Goal: Task Accomplishment & Management: Manage account settings

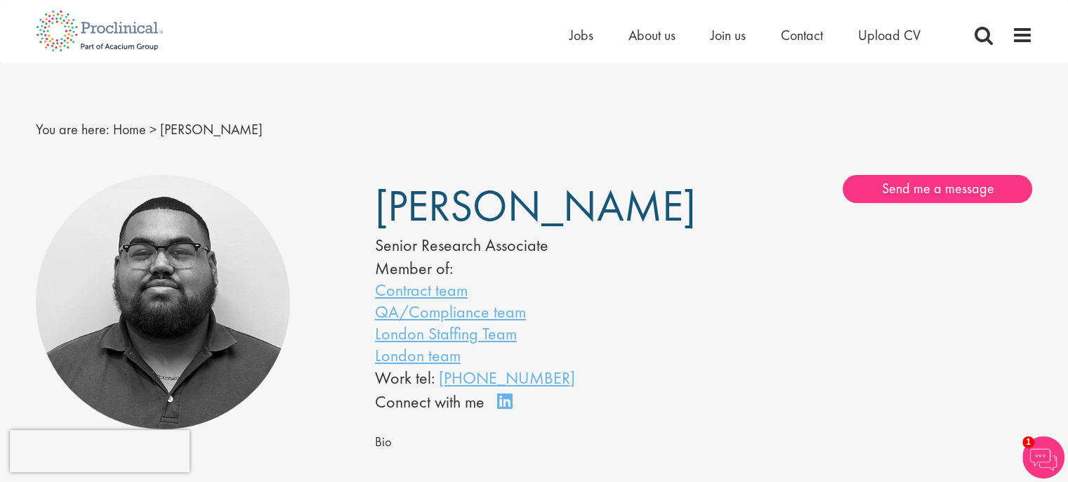
click at [750, 192] on div "Send me a message" at bounding box center [873, 189] width 318 height 28
click at [589, 43] on span "Jobs" at bounding box center [582, 35] width 24 height 18
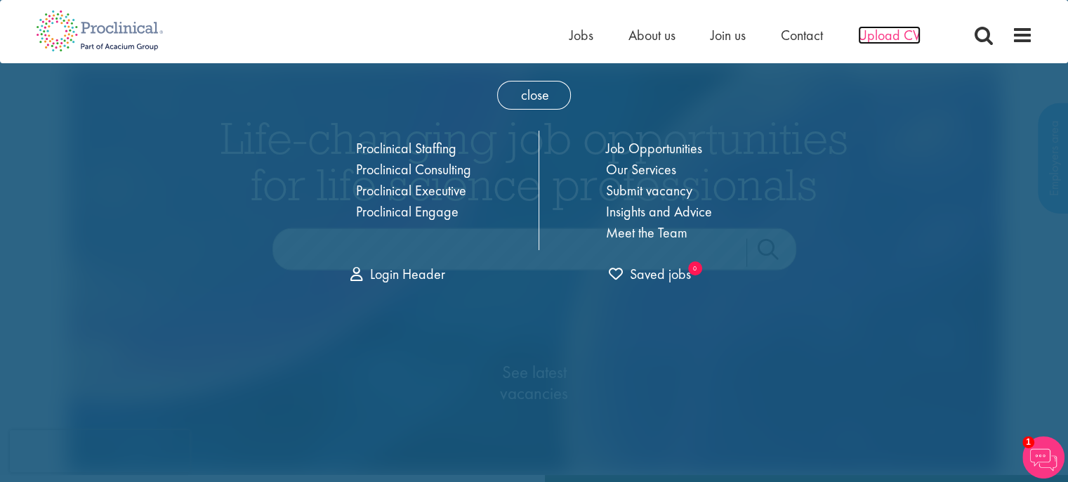
click at [881, 34] on span "Upload CV" at bounding box center [889, 35] width 62 height 18
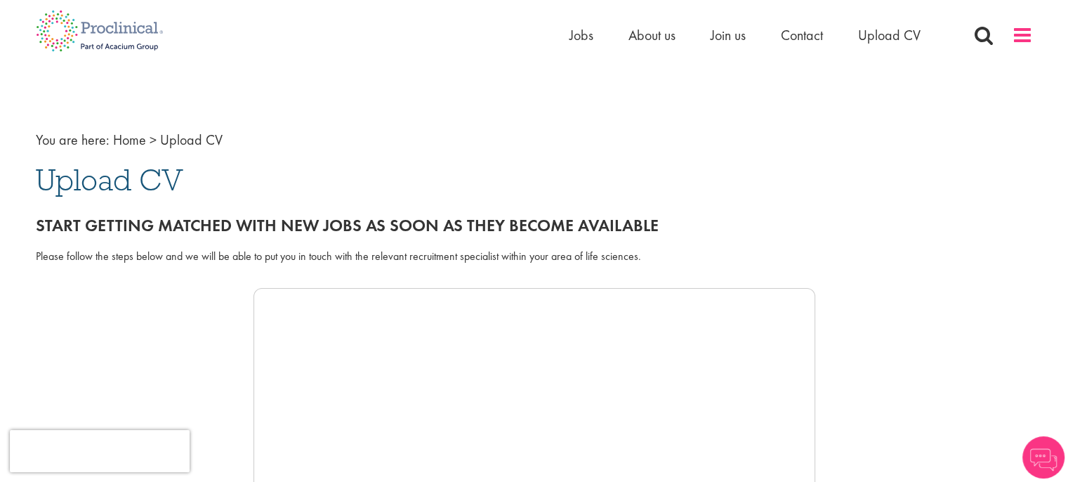
click at [1025, 41] on span at bounding box center [1022, 35] width 21 height 21
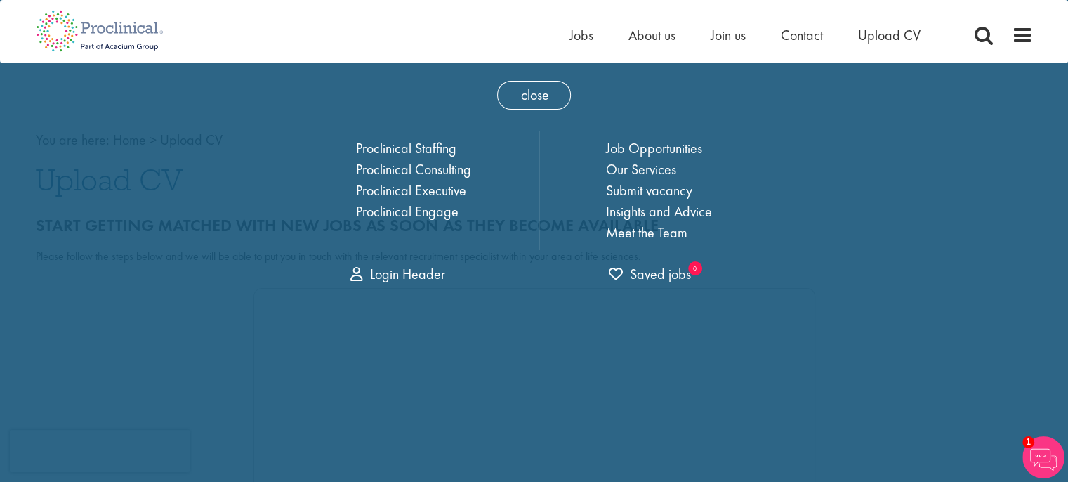
click at [779, 136] on div "Proclinical Staffing Proclinical Consulting Proclinical Executive Proclinical E…" at bounding box center [534, 190] width 499 height 119
click at [1032, 444] on span "1" at bounding box center [1028, 442] width 12 height 12
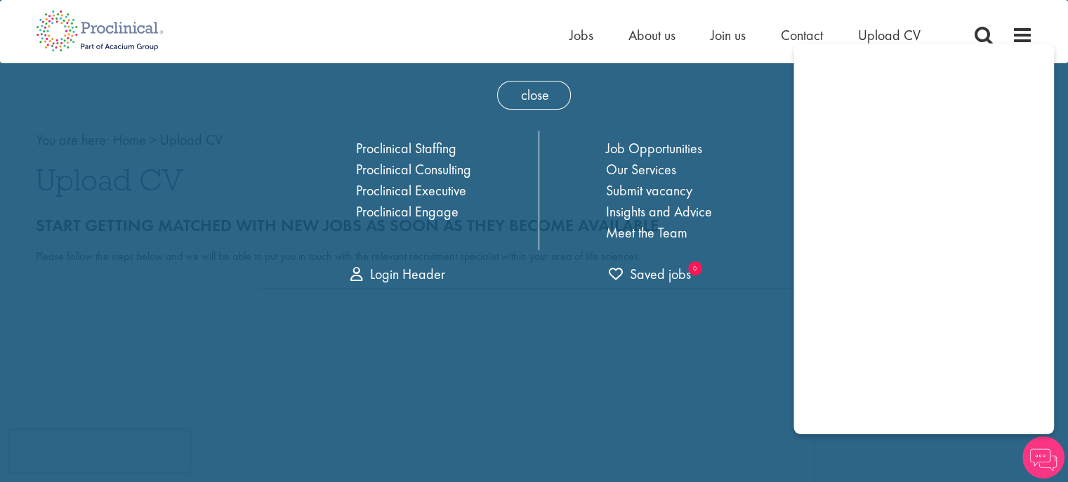
click at [718, 105] on div "close Home Jobs About us Join us Contact Upload CV Proclinical Staffing Proclin…" at bounding box center [535, 178] width 520 height 231
click at [1036, 31] on div "Home Jobs About us Join us Contact Upload CV" at bounding box center [534, 26] width 1018 height 53
click at [1000, 23] on div "Home Jobs About us Join us Contact Upload CV" at bounding box center [529, 26] width 1008 height 53
click at [1036, 470] on img at bounding box center [1043, 457] width 42 height 42
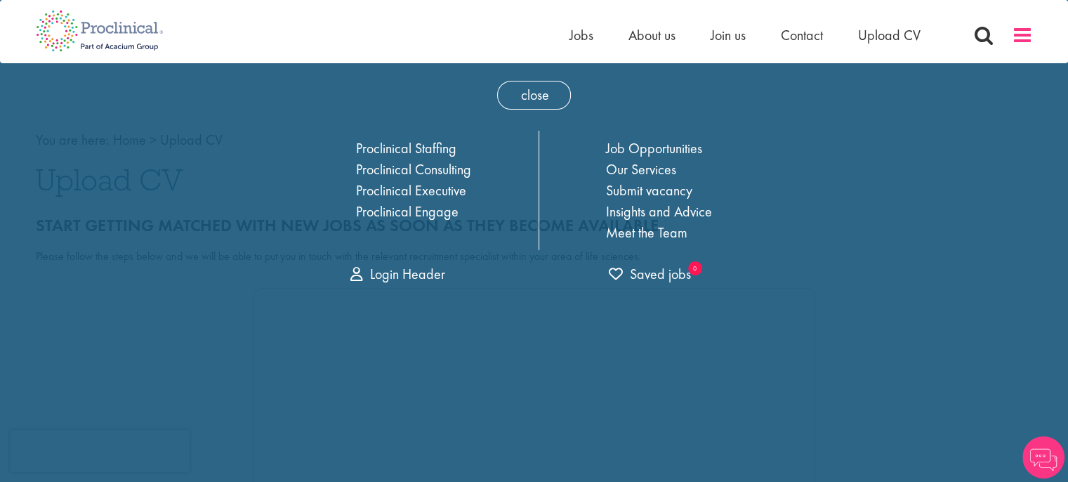
click at [1021, 39] on span at bounding box center [1022, 35] width 21 height 21
click at [598, 36] on ul "Home Jobs About us Join us Contact Upload CV" at bounding box center [763, 35] width 386 height 21
click at [522, 89] on span "close" at bounding box center [534, 95] width 74 height 29
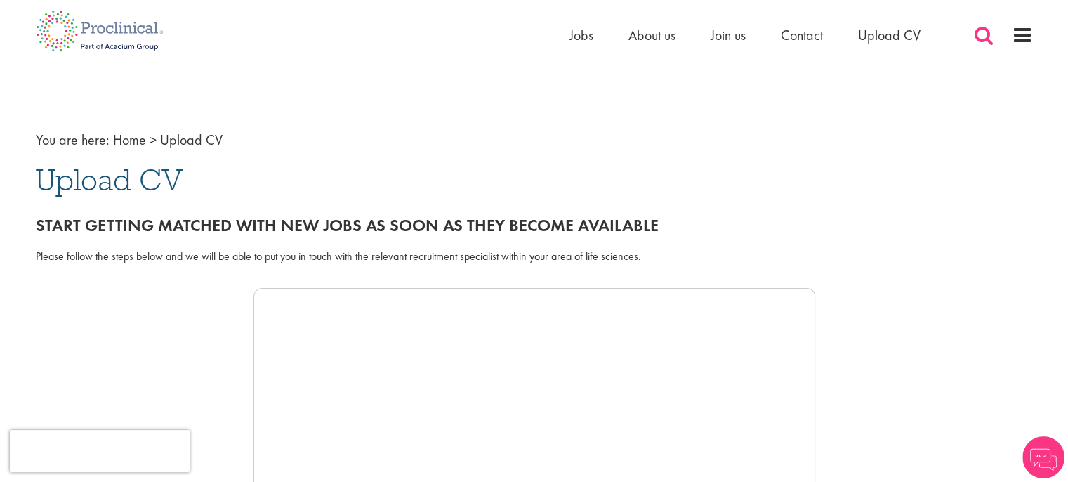
click at [982, 40] on span at bounding box center [983, 35] width 21 height 21
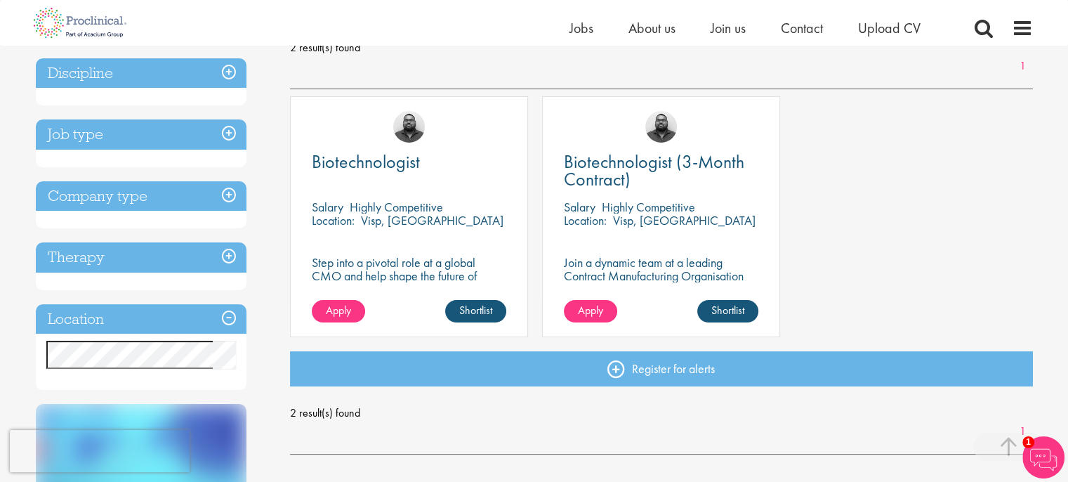
scroll to position [218, 0]
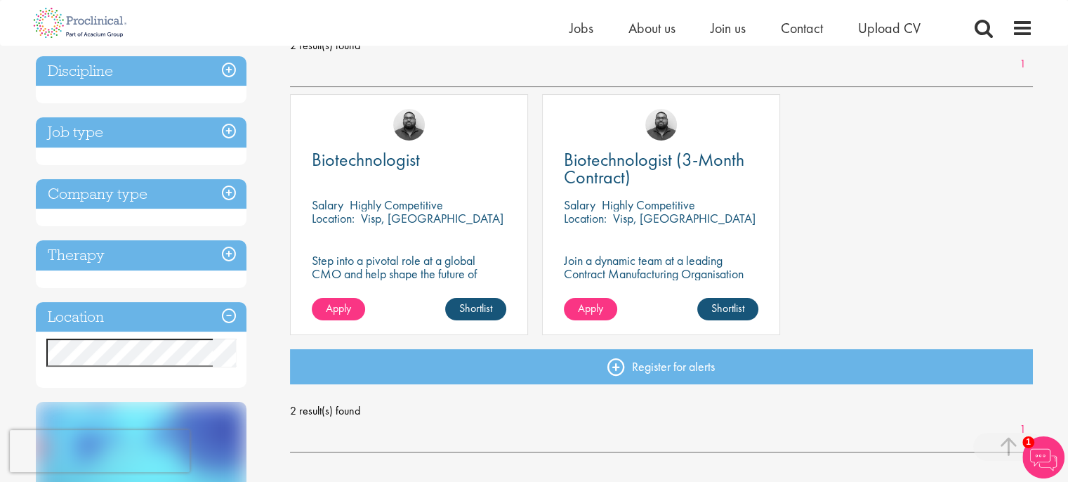
click at [597, 263] on p "Join a dynamic team at a leading Contract Manufacturing Organisation (CMO) and …" at bounding box center [661, 287] width 195 height 67
click at [600, 315] on span "Apply" at bounding box center [590, 308] width 25 height 15
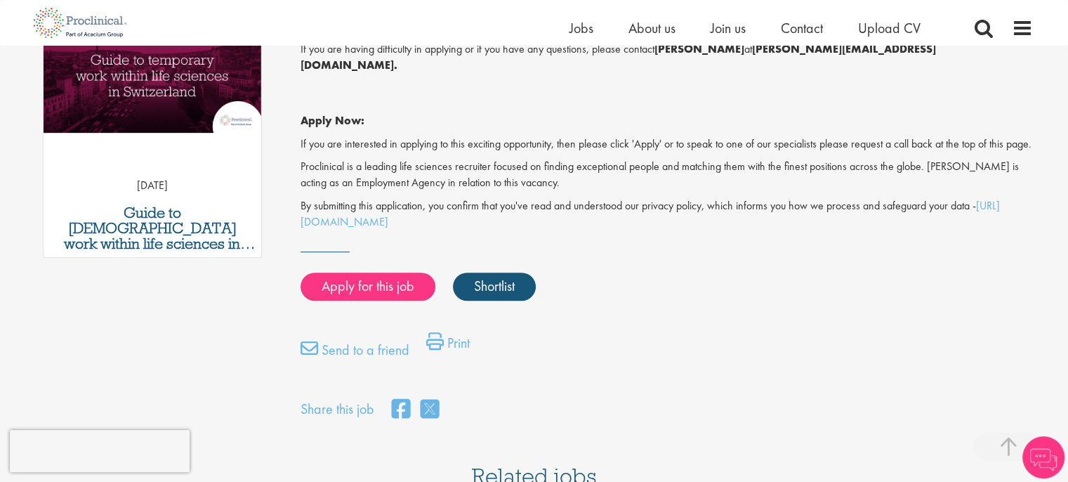
scroll to position [772, 0]
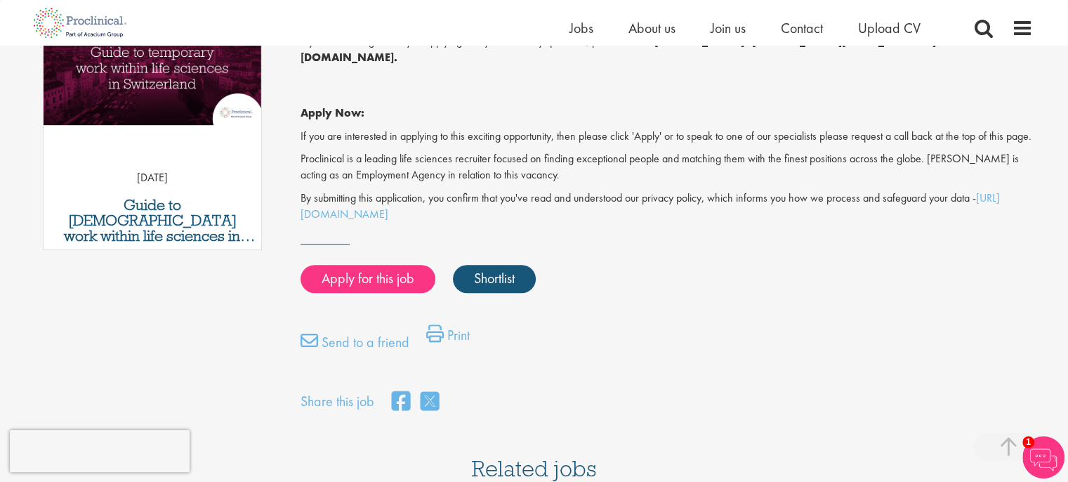
click at [1067, 277] on html "This website uses cookies. By continuing to use this site, you are giving your …" at bounding box center [534, 313] width 1068 height 2170
click at [393, 275] on link "Apply for this job" at bounding box center [368, 279] width 135 height 28
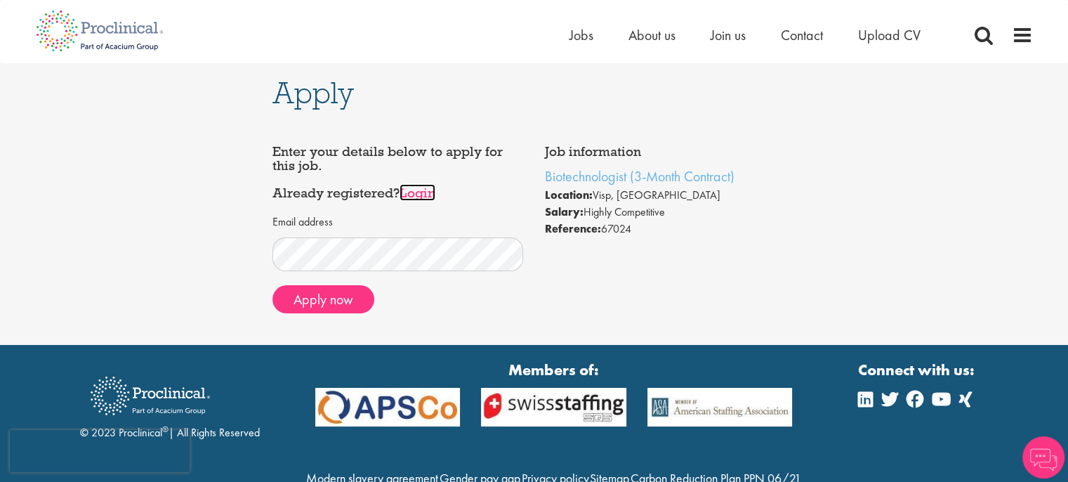
click at [420, 192] on link "Login" at bounding box center [418, 192] width 36 height 17
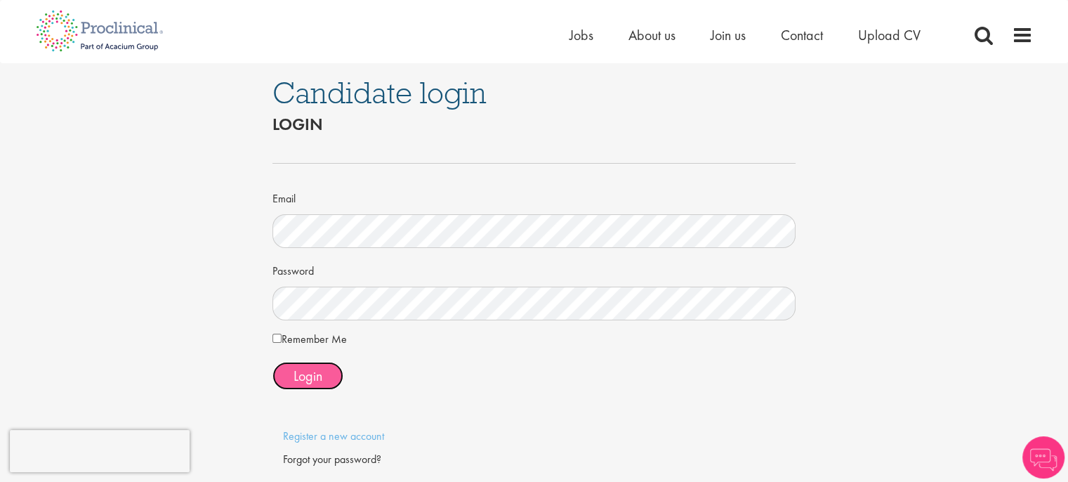
click at [306, 378] on span "Login" at bounding box center [308, 376] width 29 height 18
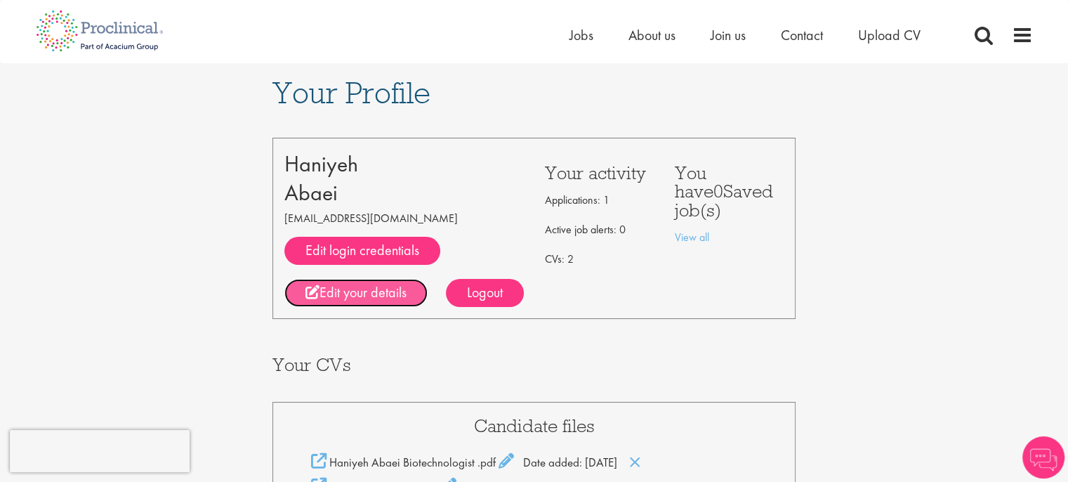
click at [369, 287] on link "Edit your details" at bounding box center [355, 293] width 143 height 28
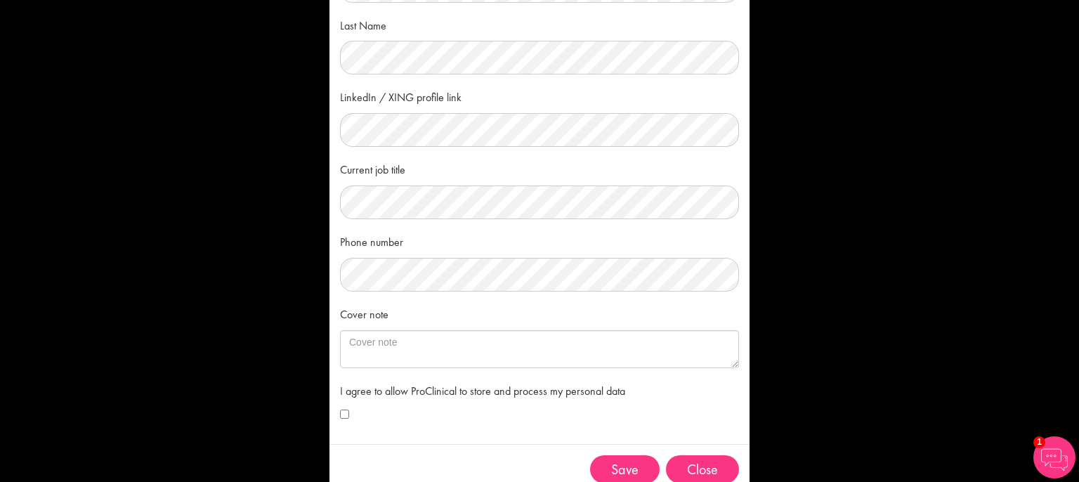
scroll to position [164, 0]
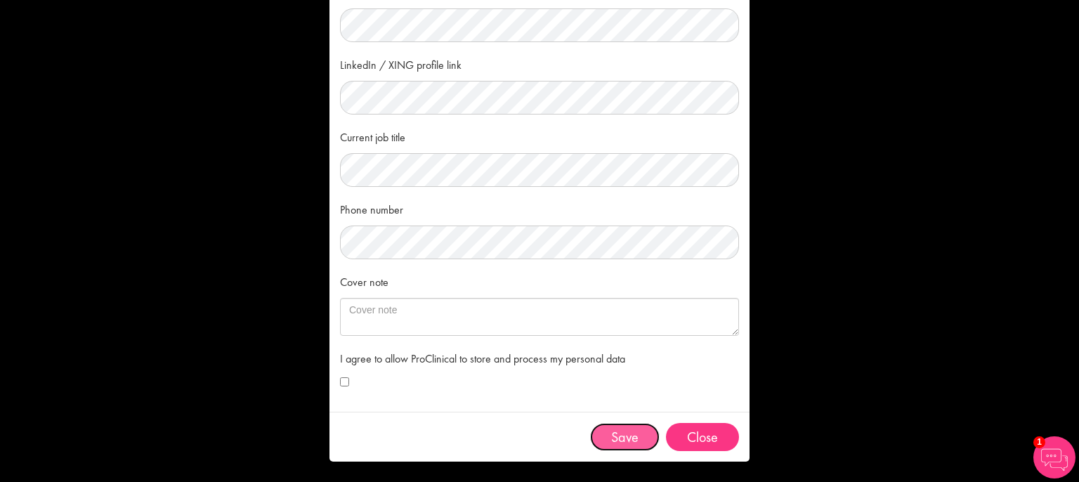
click at [617, 436] on button "Save" at bounding box center [625, 437] width 70 height 28
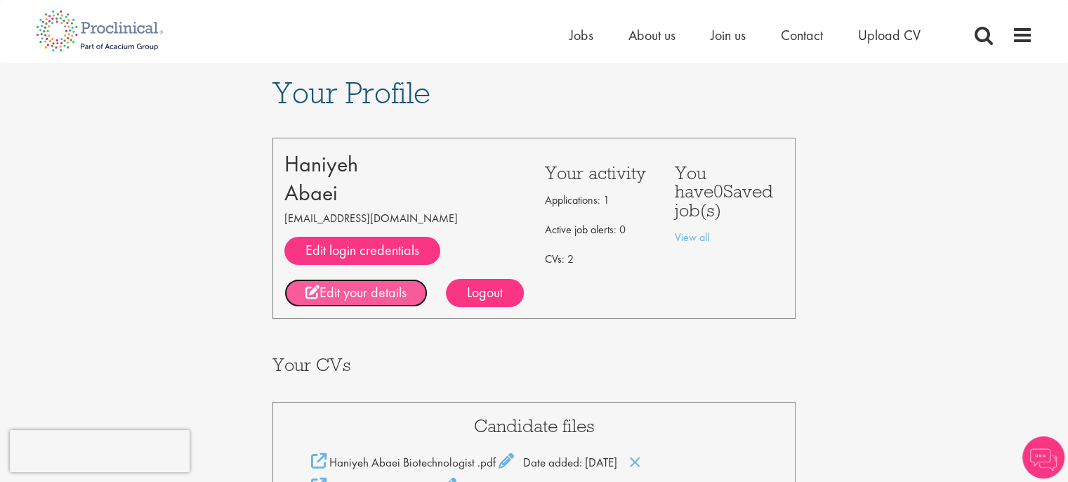
click at [356, 293] on link "Edit your details" at bounding box center [355, 293] width 143 height 28
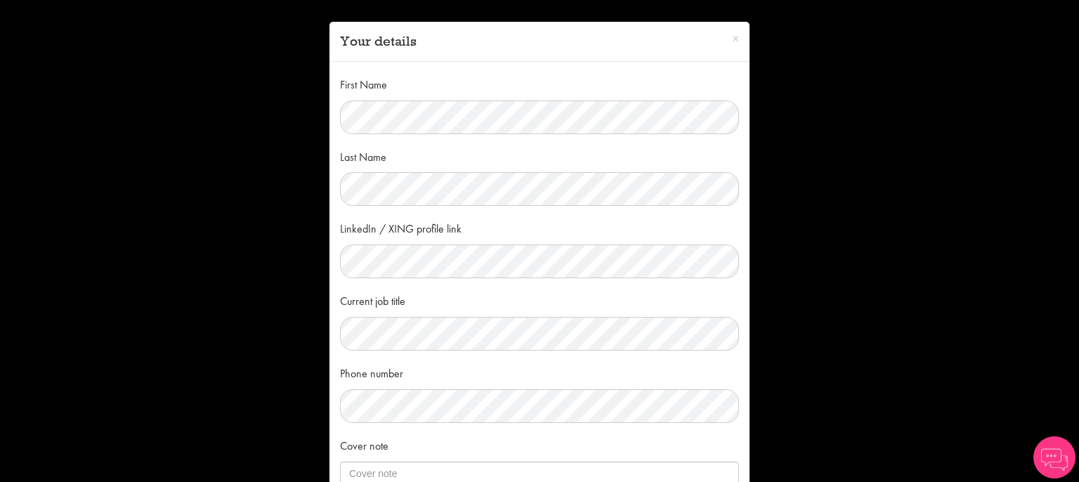
click at [919, 300] on div "× Your details First Name Last Name LinkedIn / XING profile link Current job ti…" at bounding box center [539, 241] width 1079 height 482
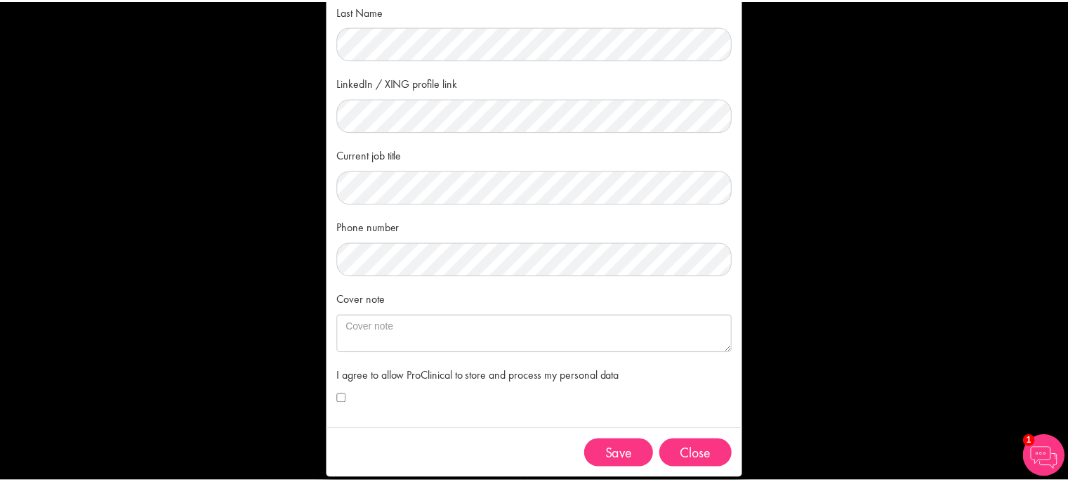
scroll to position [149, 0]
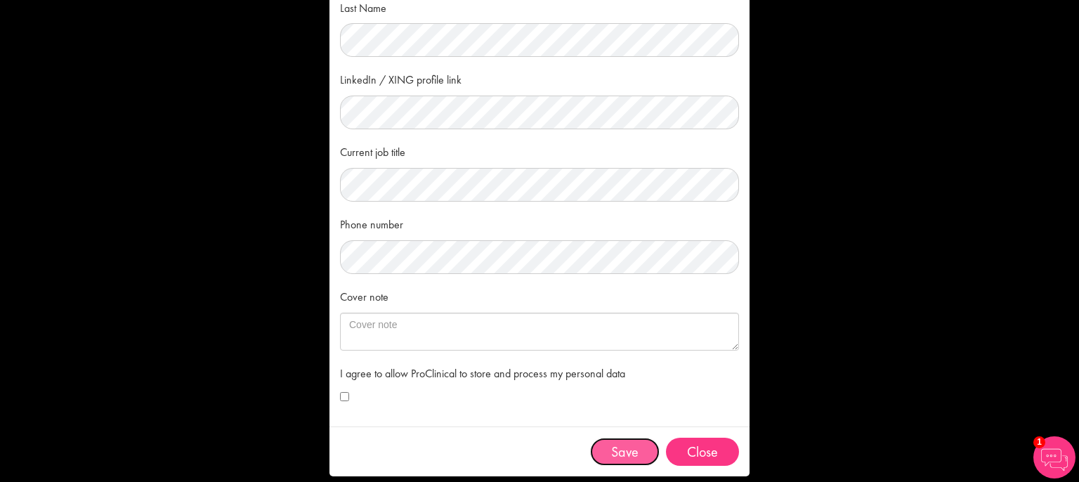
click at [640, 454] on button "Save" at bounding box center [625, 451] width 70 height 28
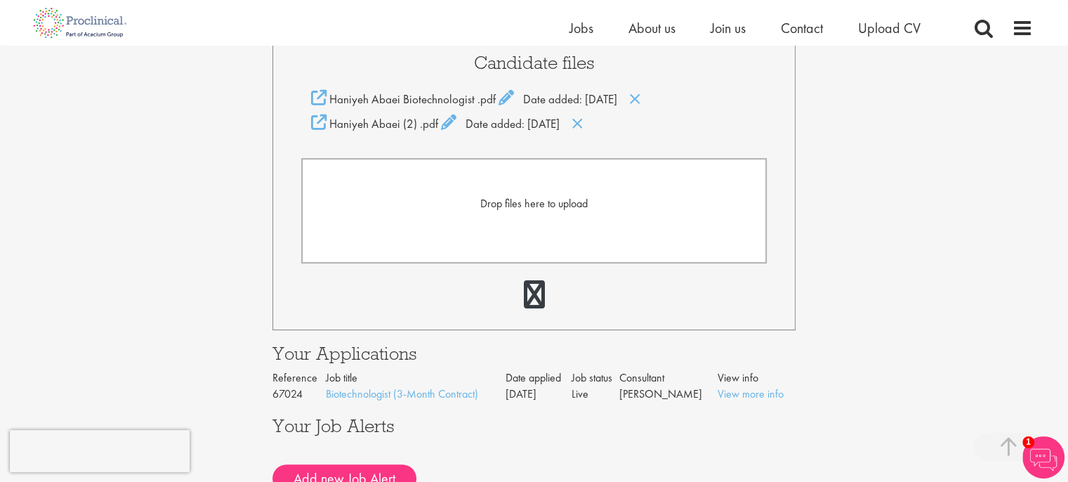
scroll to position [353, 0]
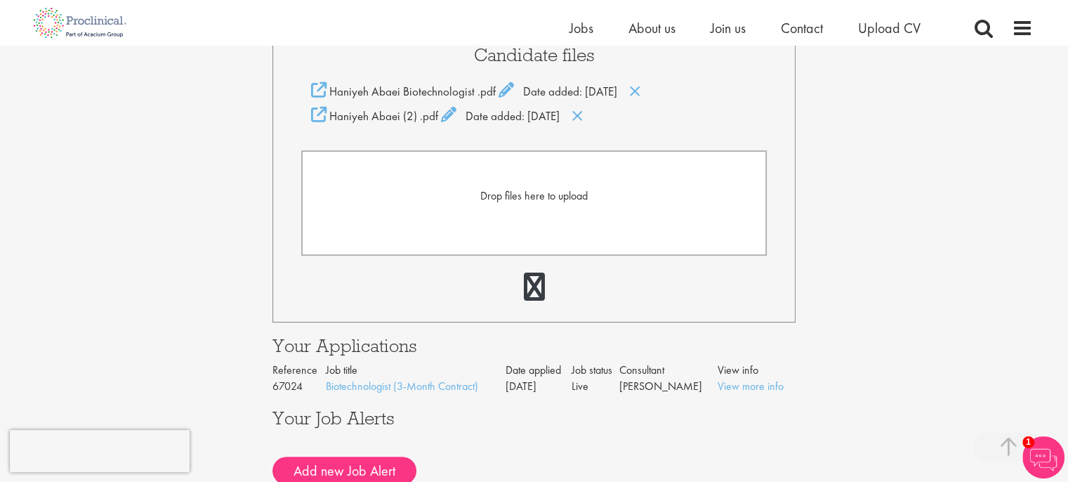
click at [550, 191] on span "Drop files here to upload" at bounding box center [533, 195] width 107 height 15
